Goal: Task Accomplishment & Management: Manage account settings

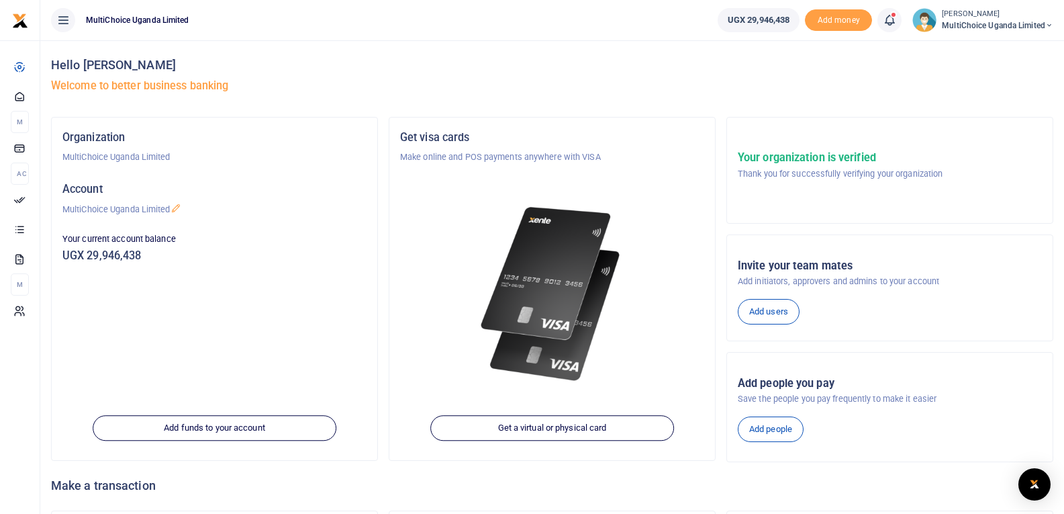
click at [896, 20] on span at bounding box center [896, 20] width 0 height 0
click at [758, 93] on h6 "Transactions to act upon" at bounding box center [815, 88] width 149 height 11
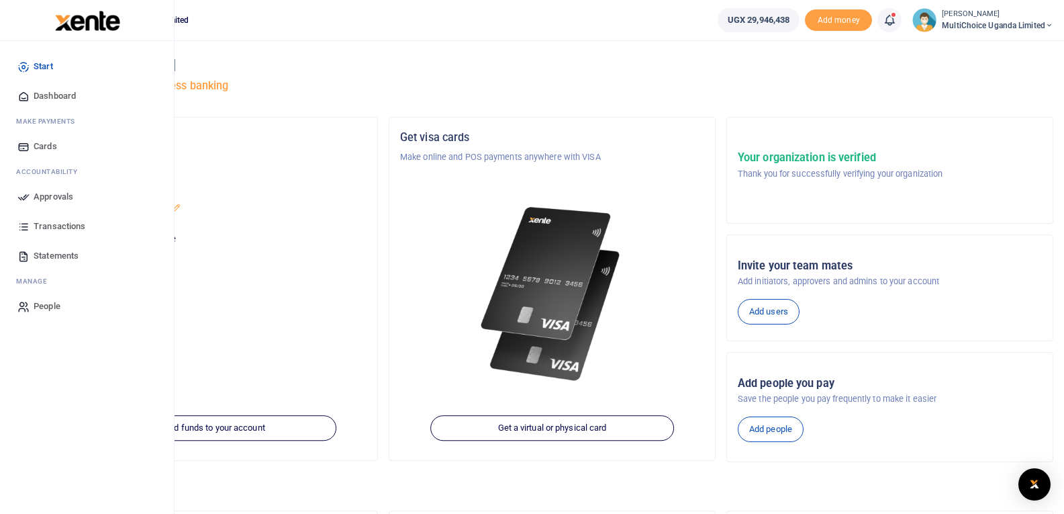
click at [49, 96] on span "Dashboard" at bounding box center [55, 95] width 42 height 13
click at [47, 196] on span "Approvals" at bounding box center [54, 196] width 40 height 13
click at [50, 226] on span "Transactions" at bounding box center [60, 226] width 52 height 13
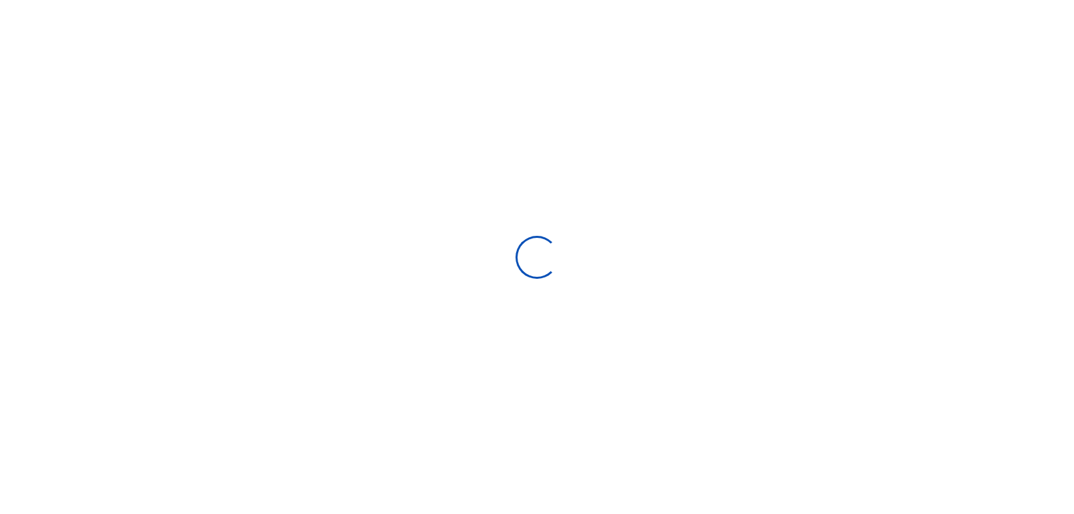
select select
type input "[DATE] - [DATE]"
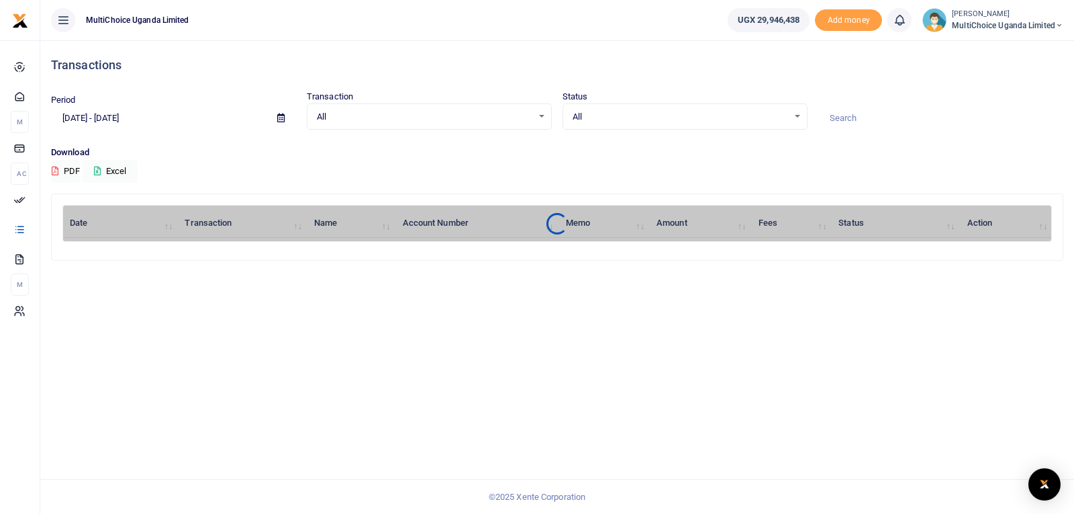
click at [897, 24] on icon at bounding box center [899, 20] width 13 height 15
click at [770, 100] on small "You are all caught up" at bounding box center [787, 100] width 72 height 9
click at [771, 21] on span "UGX 29,946,438" at bounding box center [769, 19] width 62 height 13
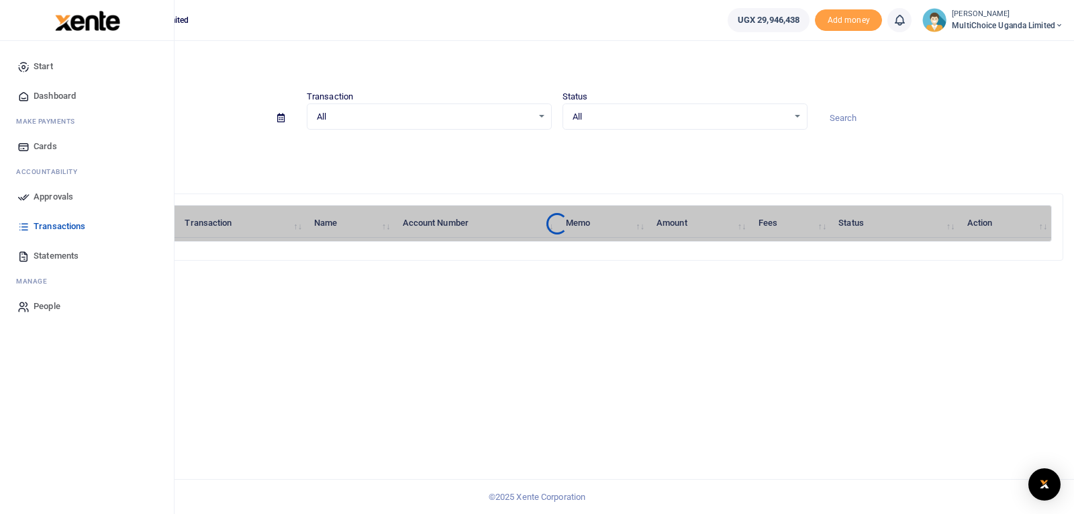
click at [31, 95] on link "Dashboard" at bounding box center [87, 96] width 152 height 30
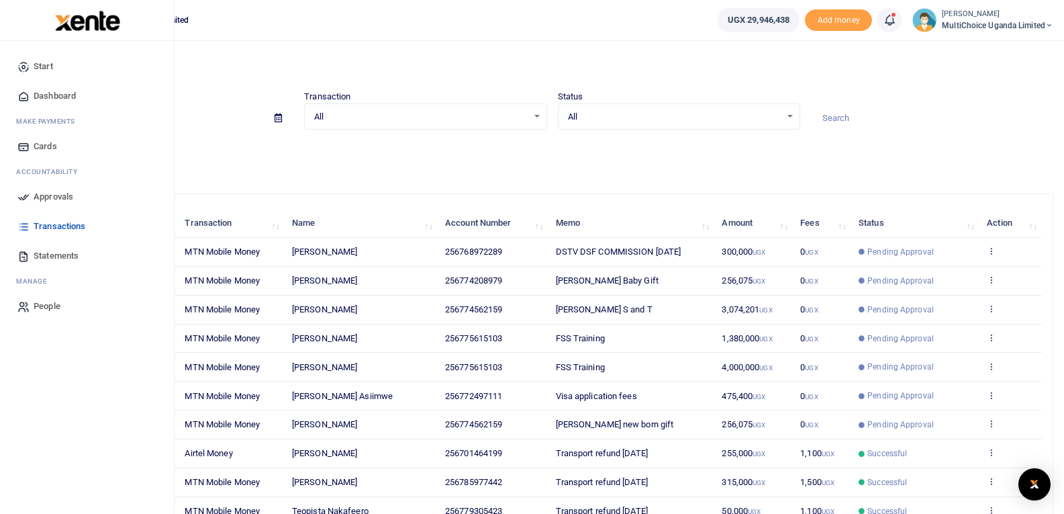
click at [42, 93] on span "Dashboard" at bounding box center [55, 95] width 42 height 13
click at [36, 97] on span "Dashboard" at bounding box center [55, 95] width 42 height 13
click at [42, 192] on span "Approvals" at bounding box center [54, 196] width 40 height 13
click at [52, 98] on span "Dashboard" at bounding box center [55, 95] width 42 height 13
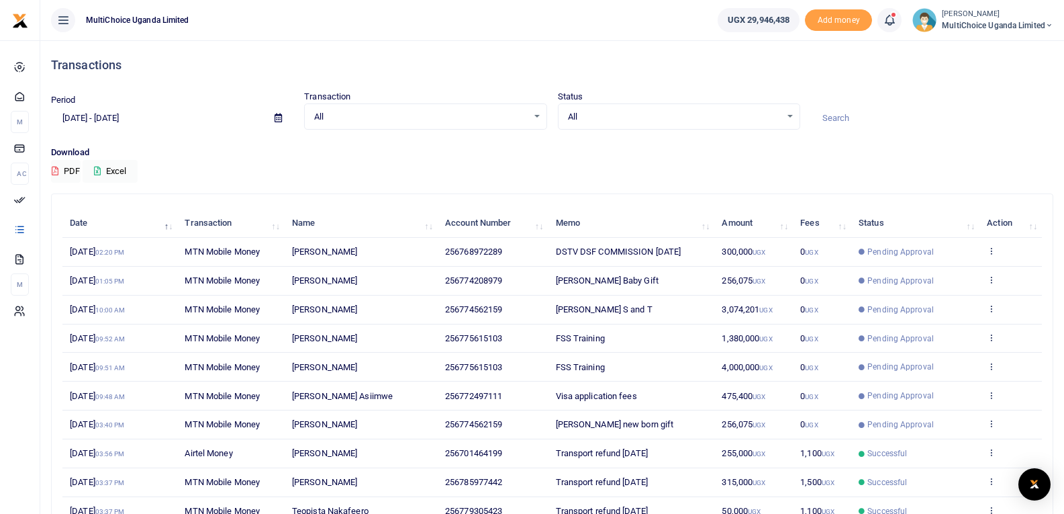
click at [896, 20] on span at bounding box center [896, 20] width 0 height 0
click at [796, 99] on small "You have 7 awaiting for your to act on" at bounding box center [806, 100] width 130 height 9
click at [1020, 24] on span "MultiChoice Uganda Limited" at bounding box center [997, 25] width 111 height 12
click at [1008, 47] on link "Switch accounts" at bounding box center [1002, 49] width 106 height 19
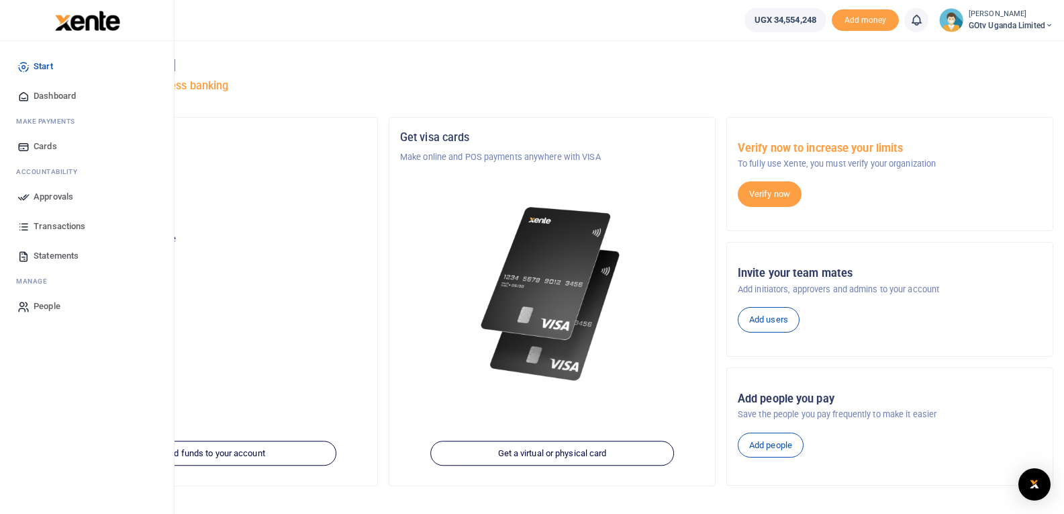
click at [54, 96] on span "Dashboard" at bounding box center [55, 95] width 42 height 13
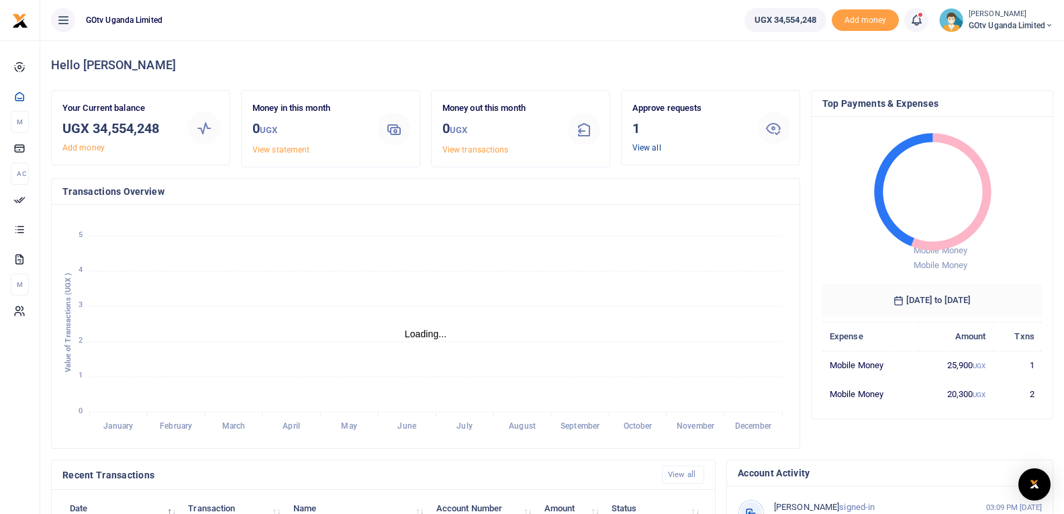
scroll to position [11, 11]
click at [647, 150] on link "View all" at bounding box center [646, 147] width 29 height 9
click at [644, 145] on link "View all" at bounding box center [646, 147] width 29 height 9
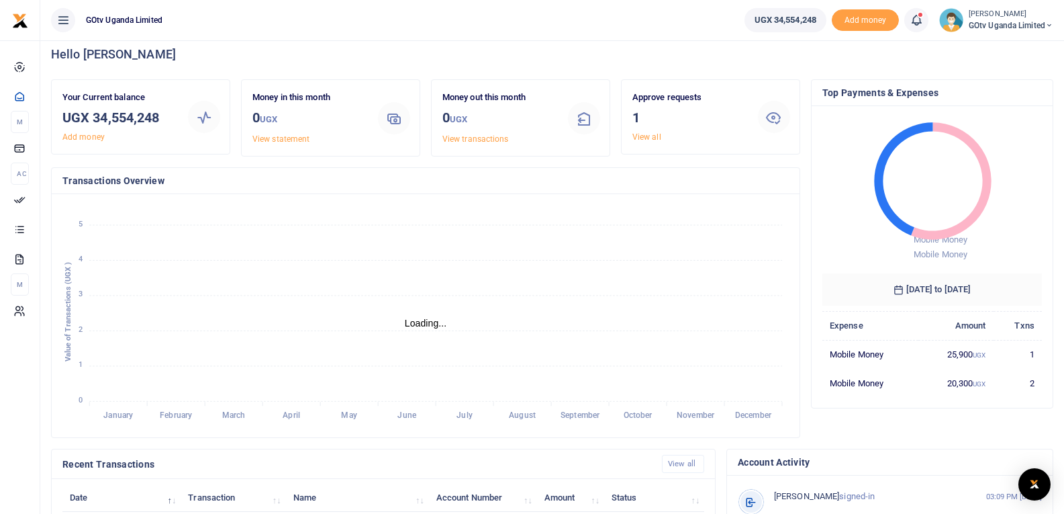
scroll to position [0, 0]
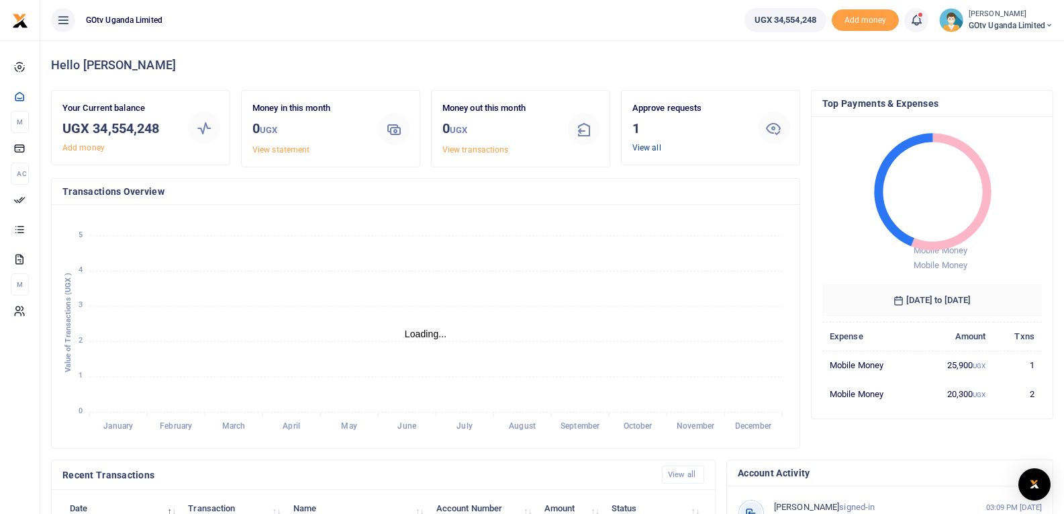
click at [654, 148] on link "View all" at bounding box center [646, 147] width 29 height 9
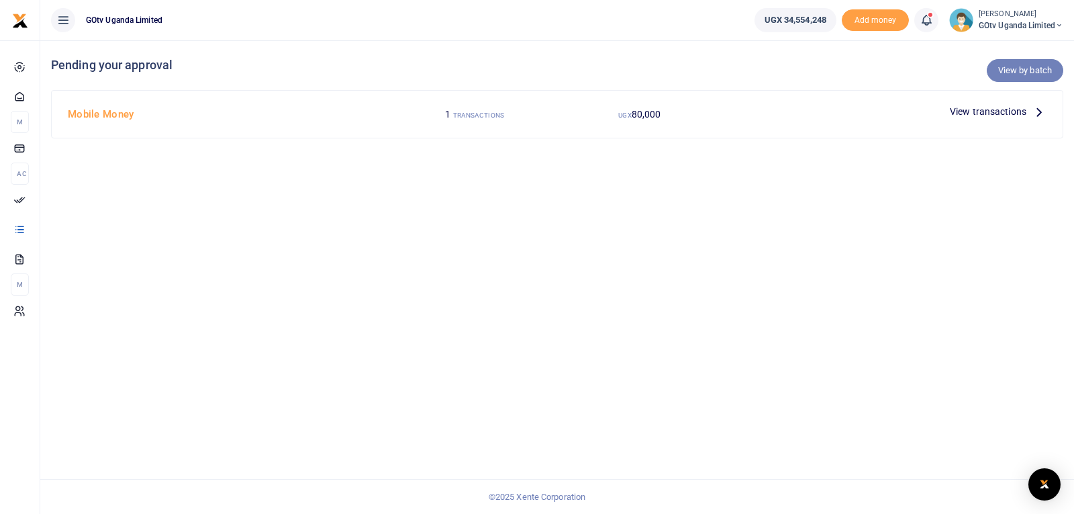
click at [1006, 71] on link "View by batch" at bounding box center [1025, 70] width 77 height 23
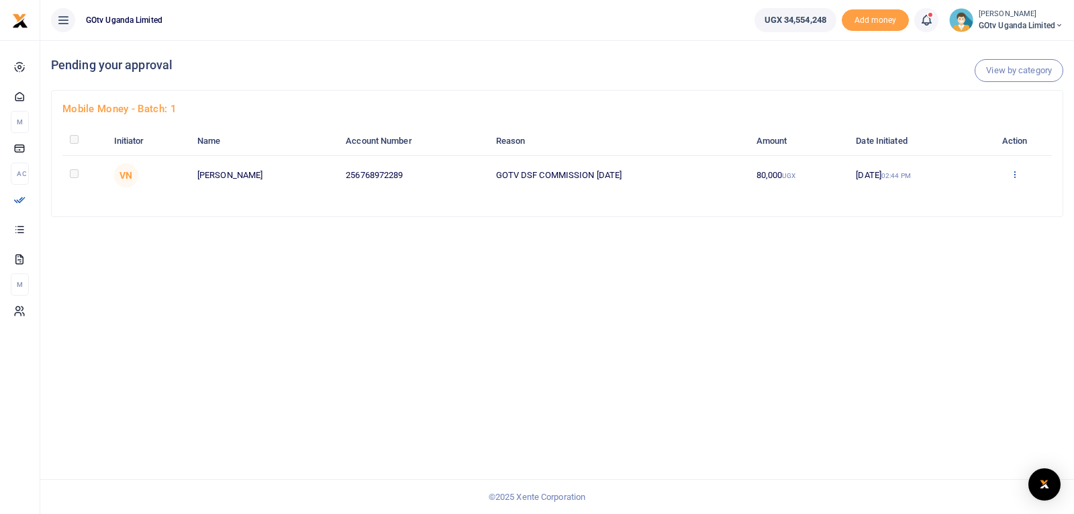
click at [1016, 175] on icon at bounding box center [1014, 173] width 9 height 9
click at [990, 200] on link "Approve" at bounding box center [967, 196] width 106 height 19
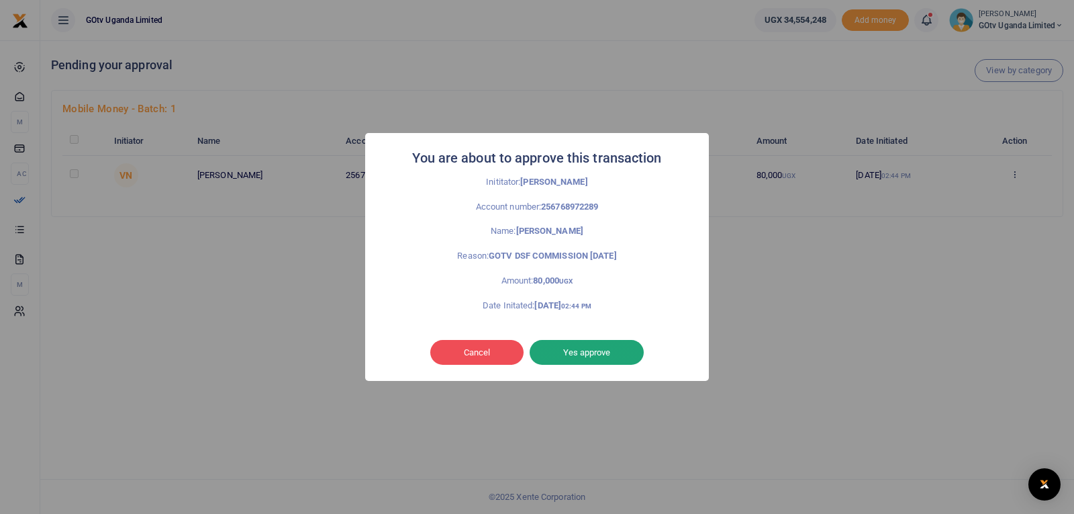
click at [606, 354] on button "Yes approve" at bounding box center [587, 353] width 114 height 26
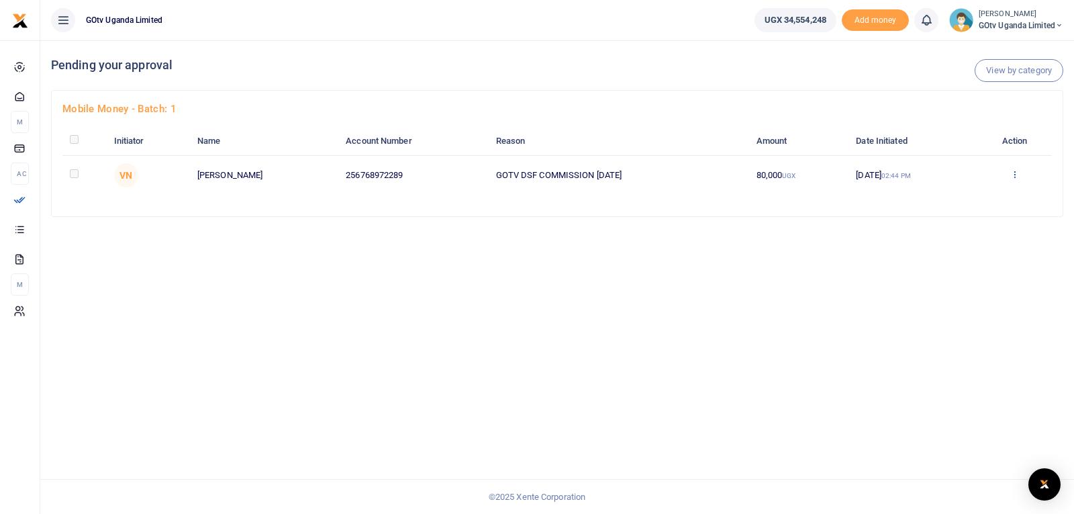
click at [1017, 175] on icon at bounding box center [1014, 173] width 9 height 9
click at [969, 197] on link "Approve" at bounding box center [967, 196] width 106 height 19
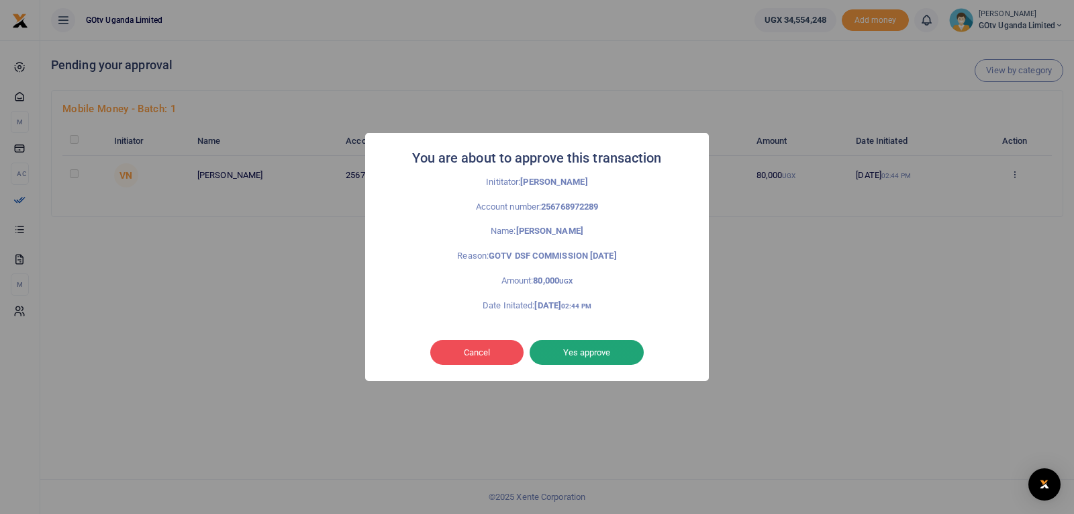
click at [609, 352] on button "Yes approve" at bounding box center [587, 353] width 114 height 26
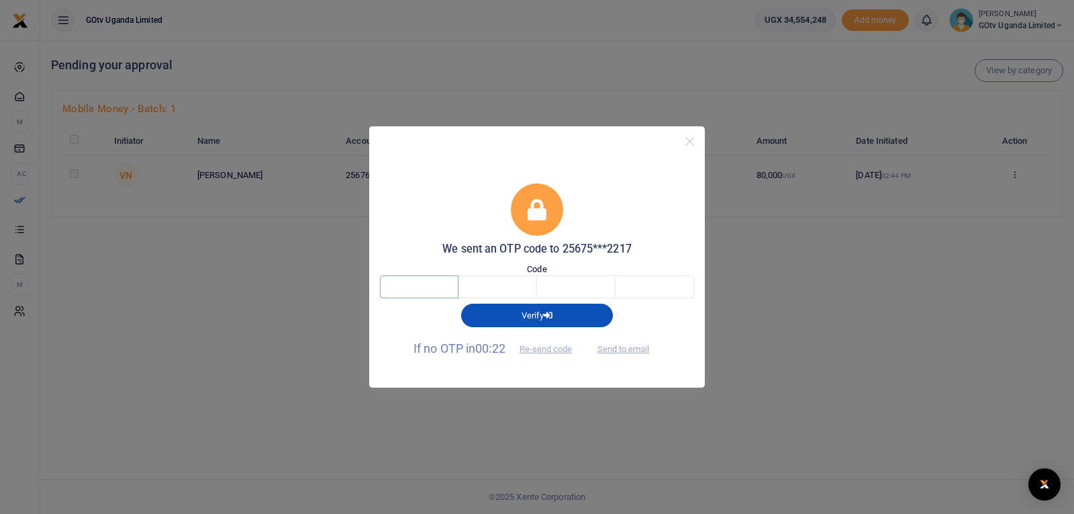
click at [414, 287] on input "text" at bounding box center [419, 286] width 79 height 23
type input "8"
type input "2"
type input "4"
type input "8"
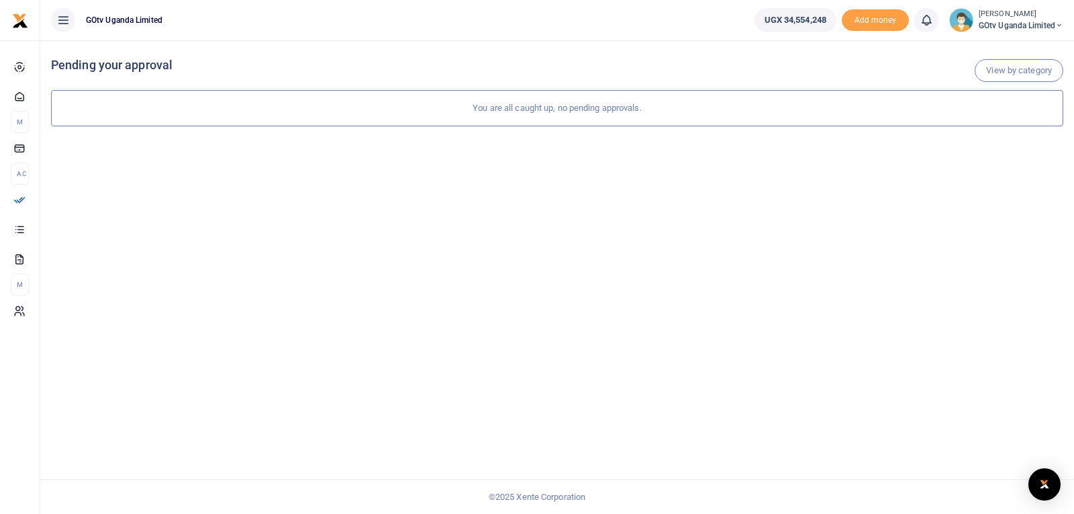
click at [1011, 19] on span "GOtv Uganda Limited" at bounding box center [1021, 25] width 85 height 12
click at [998, 123] on link "Logout" at bounding box center [1013, 122] width 106 height 19
